Goal: Transaction & Acquisition: Purchase product/service

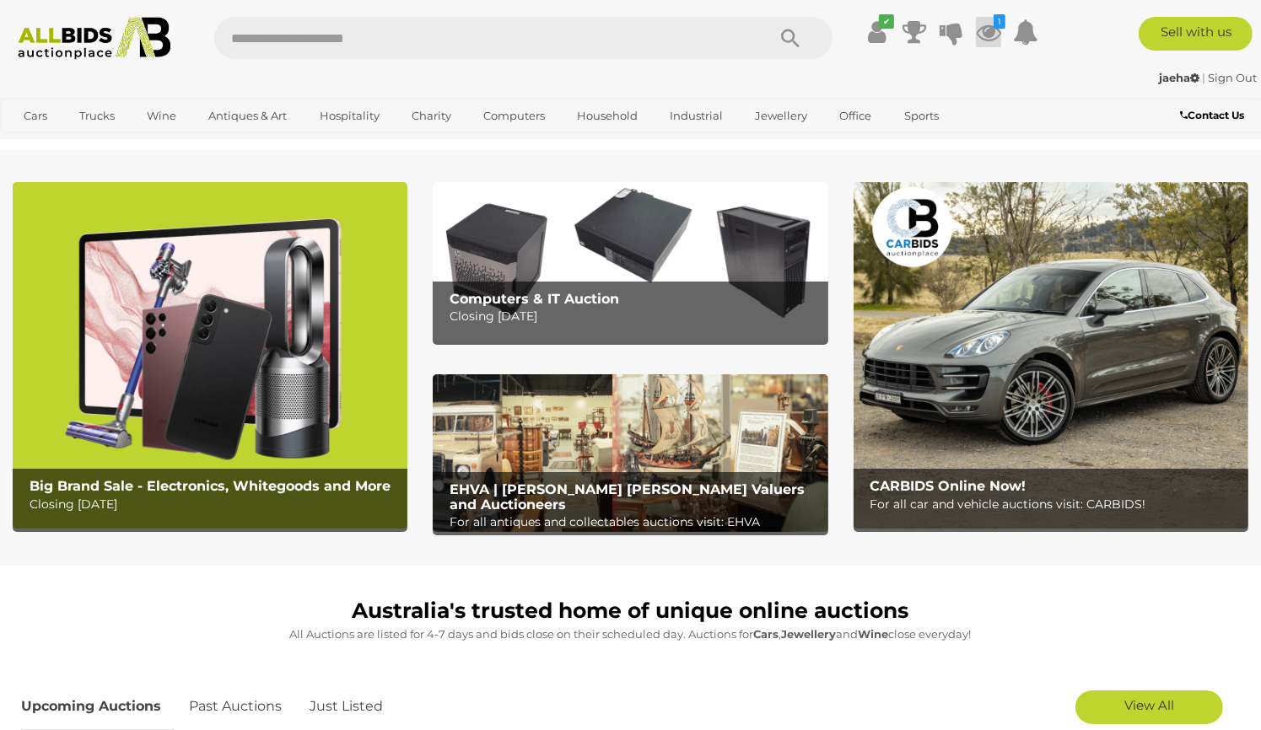
click at [986, 24] on icon at bounding box center [988, 32] width 25 height 30
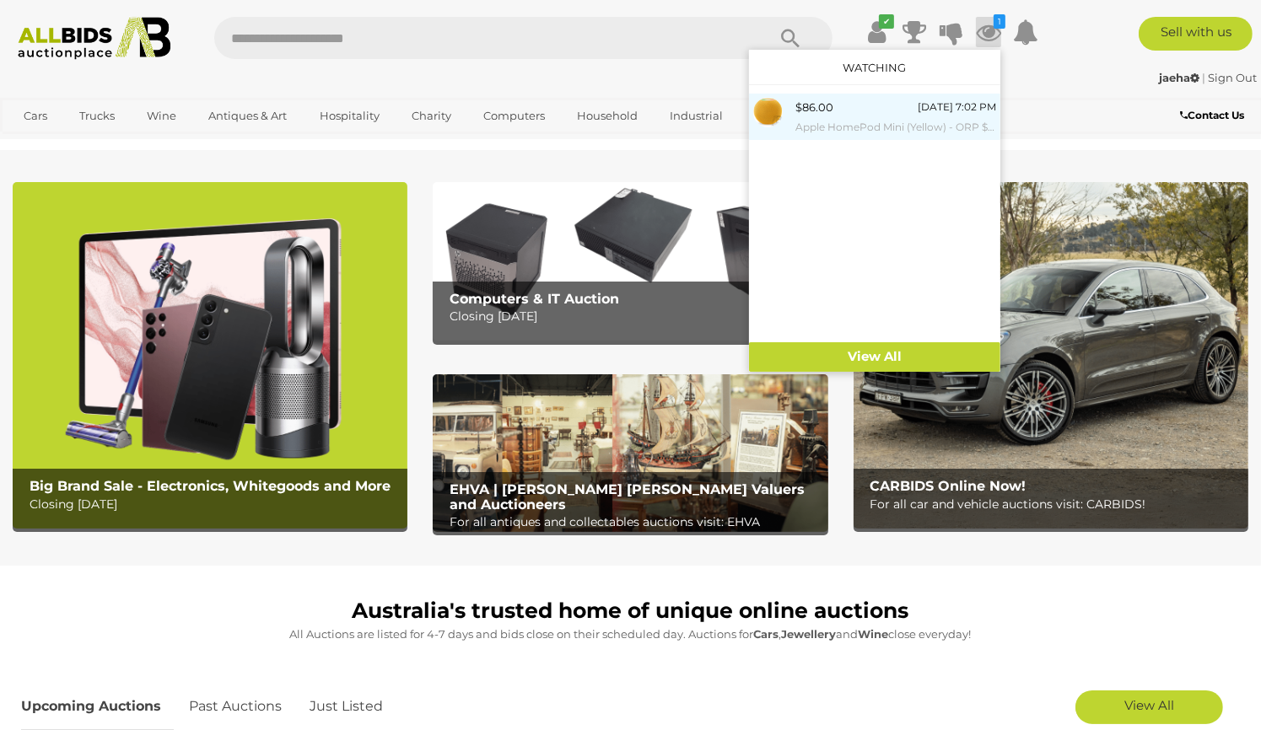
click at [843, 123] on small "Apple HomePod Mini (Yellow) - ORP $149 - Brand New" at bounding box center [895, 127] width 201 height 19
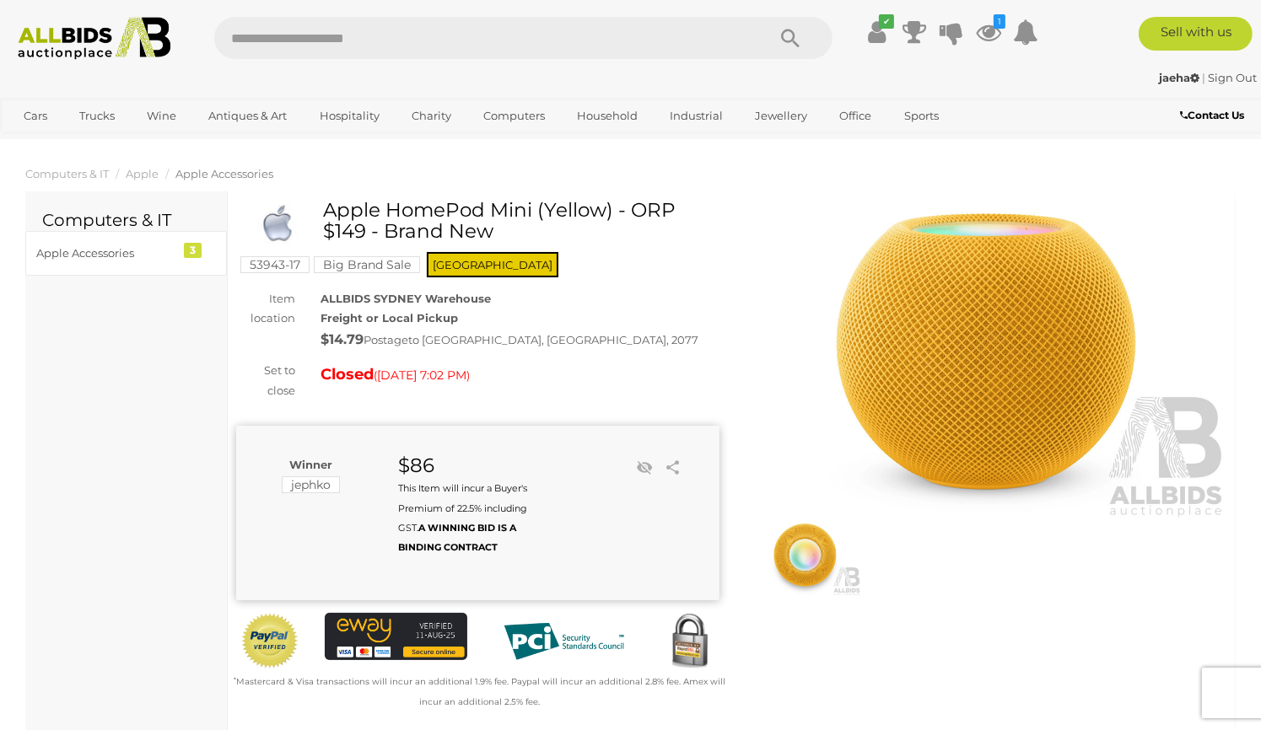
scroll to position [3, 0]
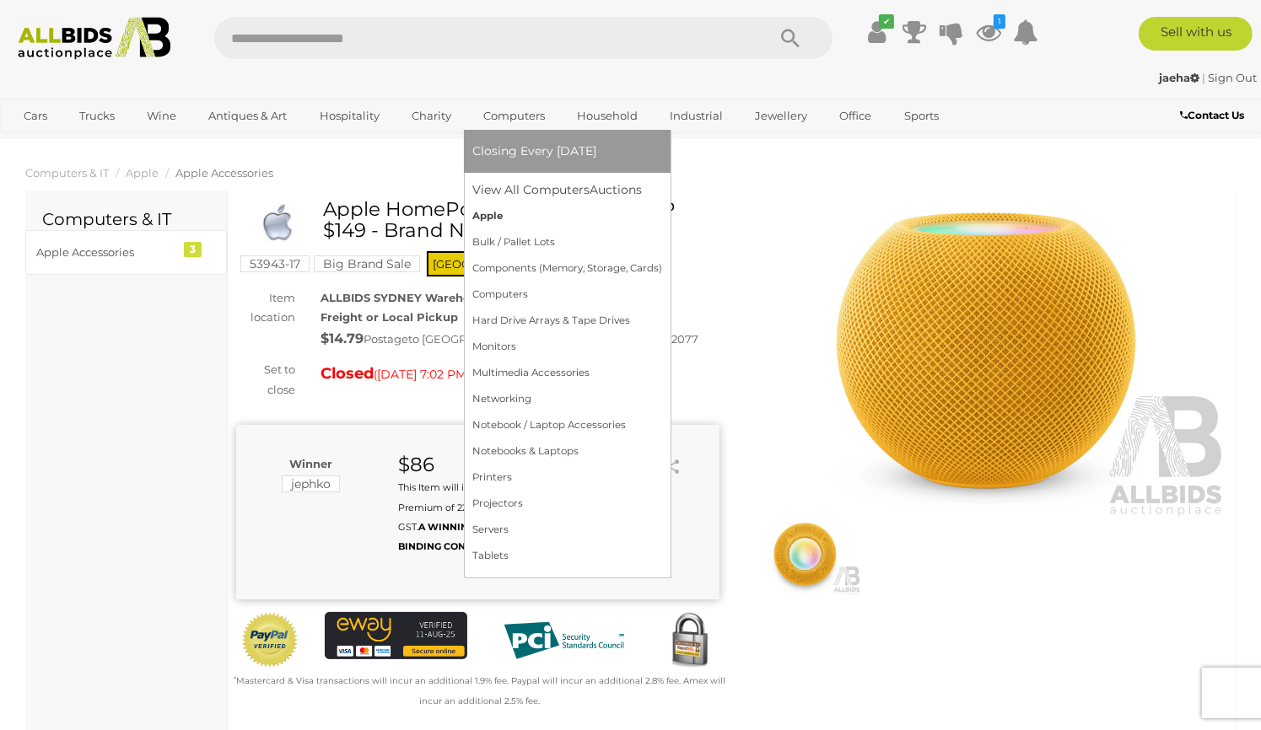
click at [497, 214] on link "Apple" at bounding box center [567, 216] width 190 height 26
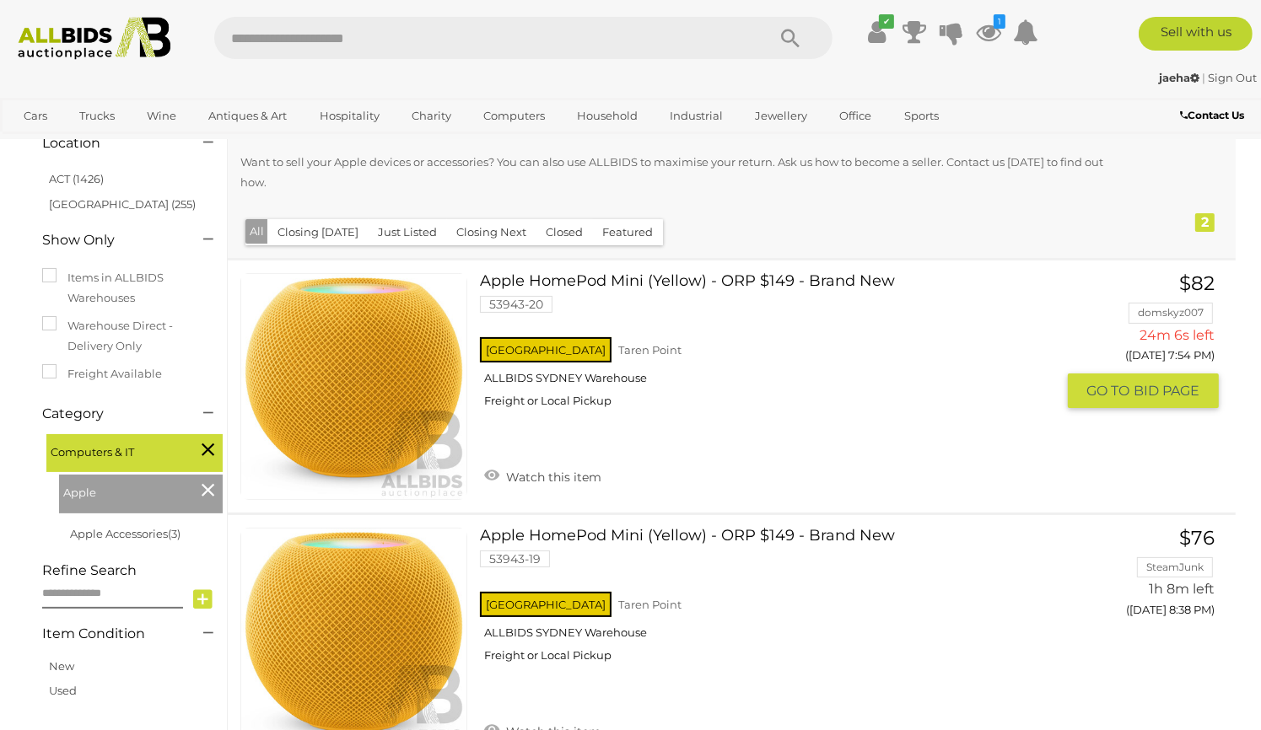
scroll to position [195, 0]
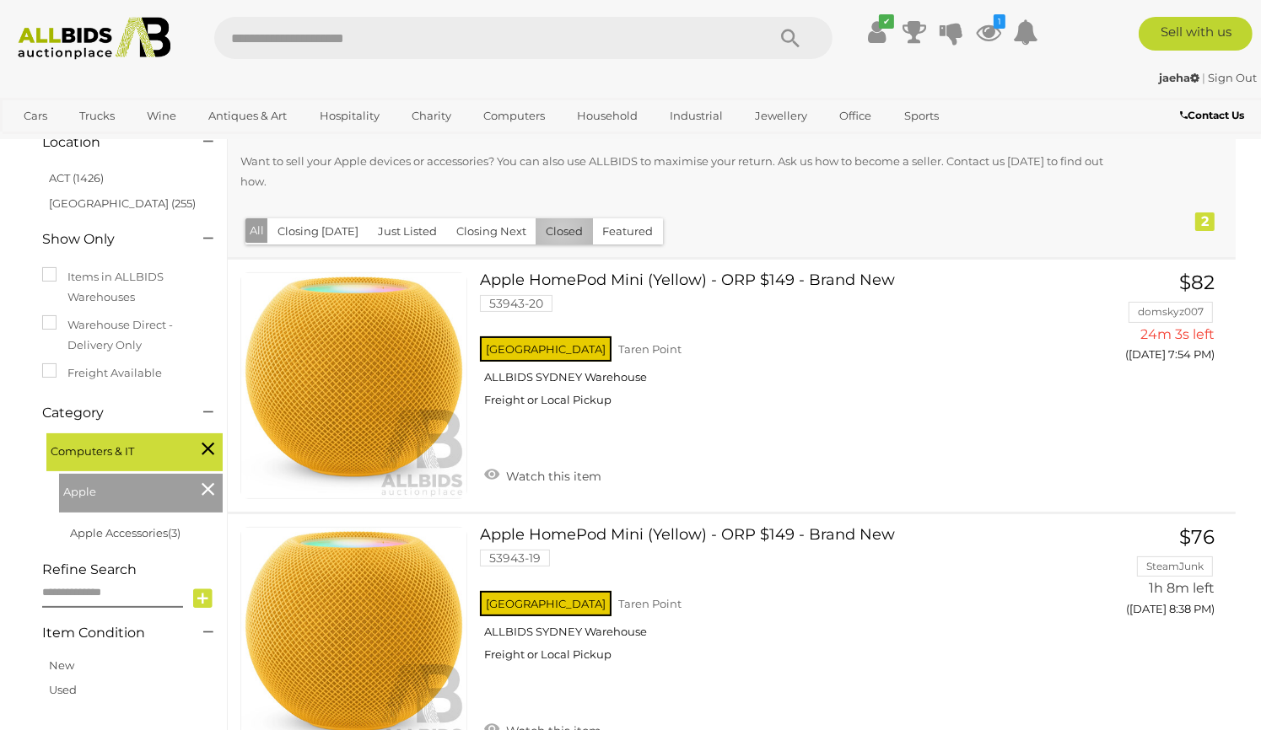
click at [555, 230] on button "Closed" at bounding box center [563, 231] width 57 height 26
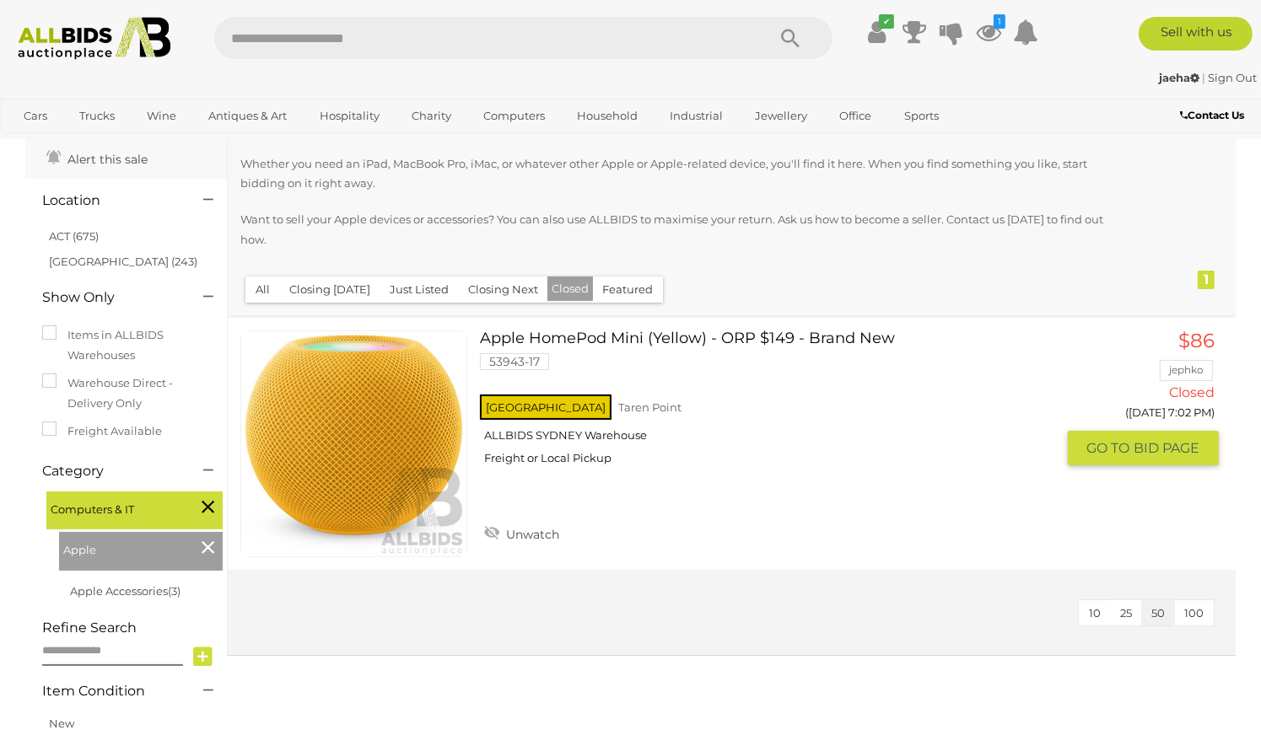
scroll to position [111, 0]
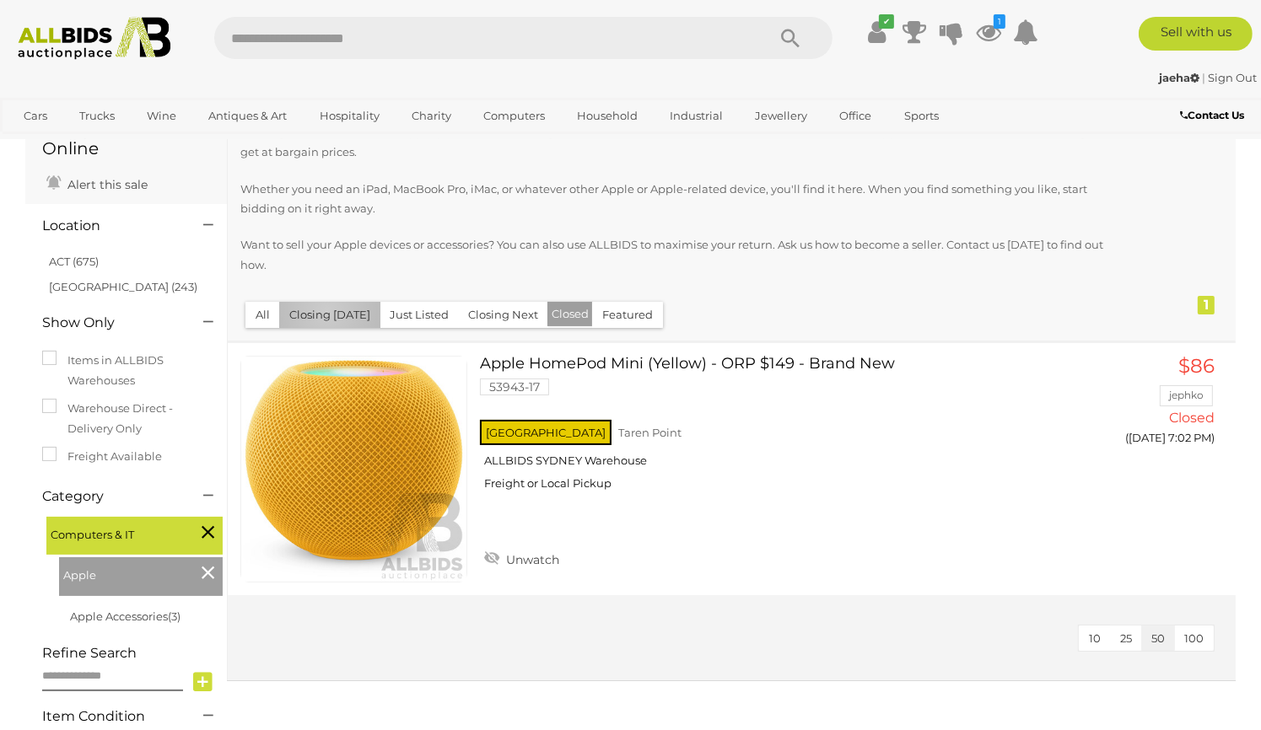
click at [326, 311] on button "Closing [DATE]" at bounding box center [329, 315] width 101 height 26
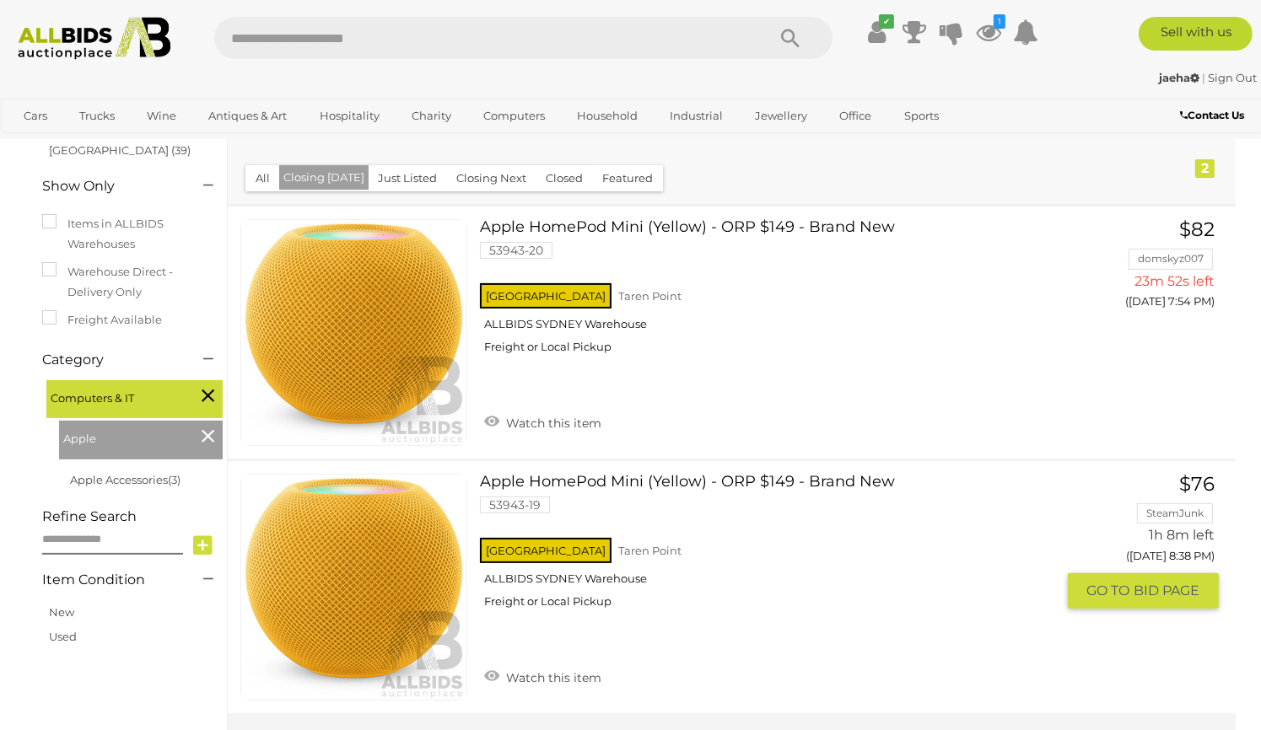
scroll to position [247, 0]
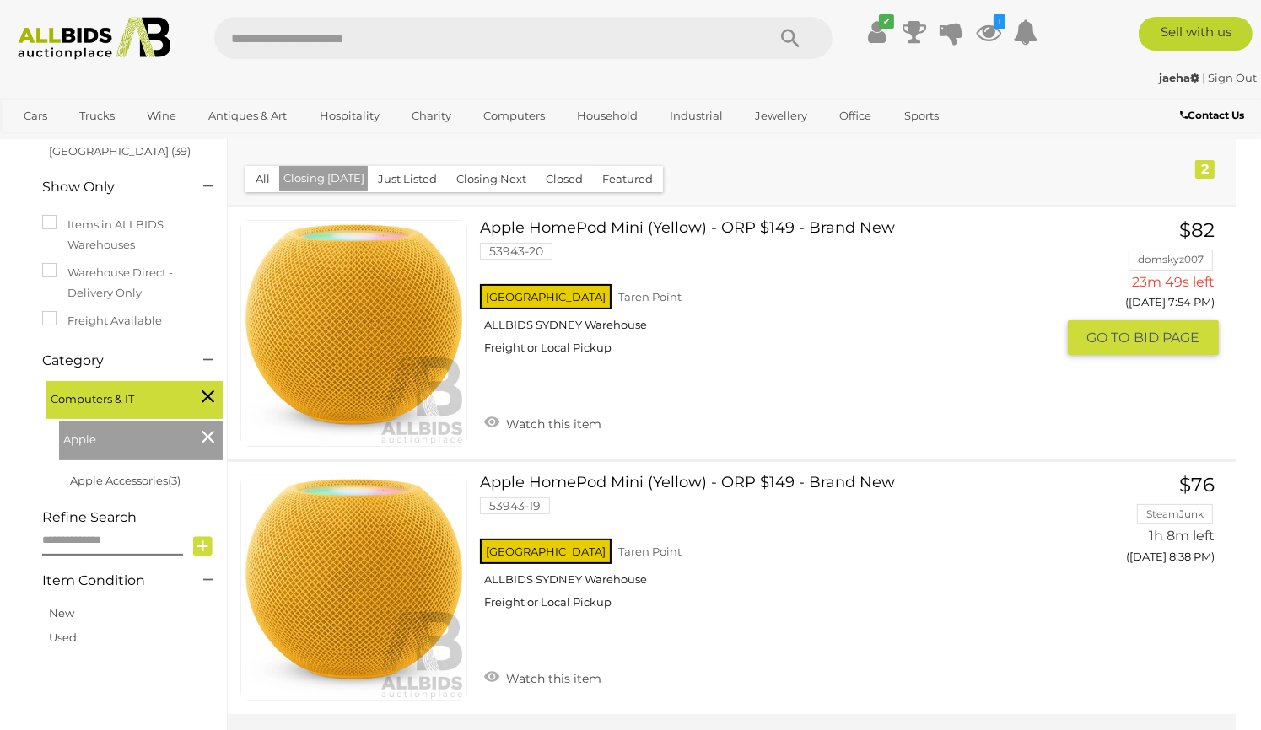
click at [419, 350] on link at bounding box center [353, 333] width 227 height 227
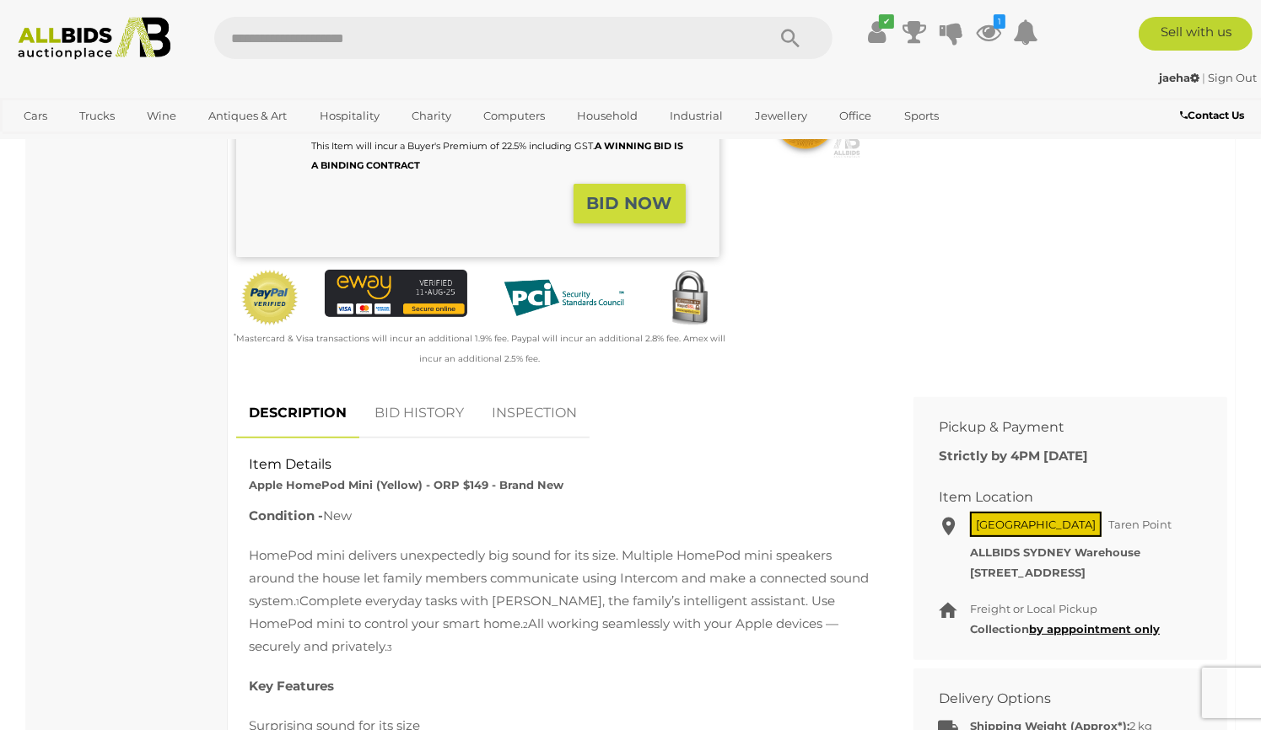
scroll to position [432, 0]
